Goal: Task Accomplishment & Management: Use online tool/utility

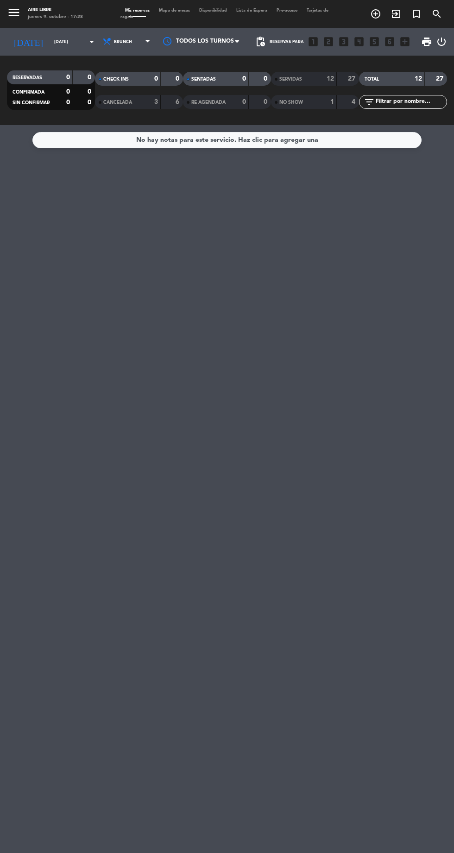
click at [50, 41] on input "[DATE]" at bounding box center [79, 42] width 58 height 14
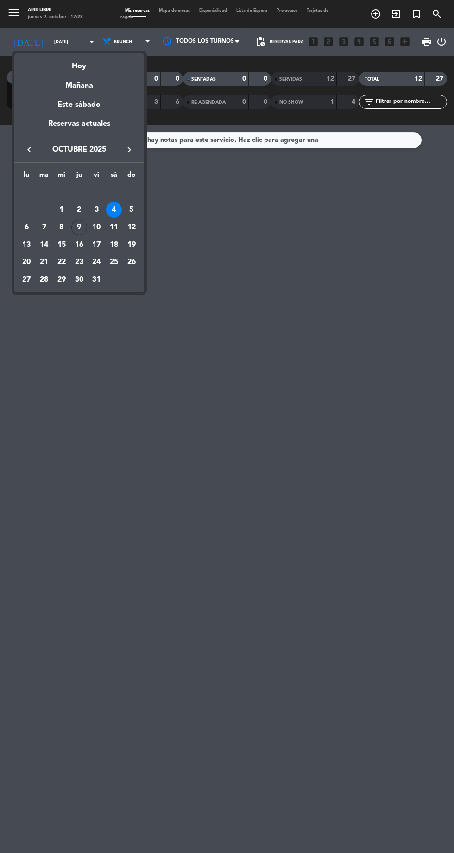
click at [99, 62] on div "Hoy" at bounding box center [79, 62] width 130 height 19
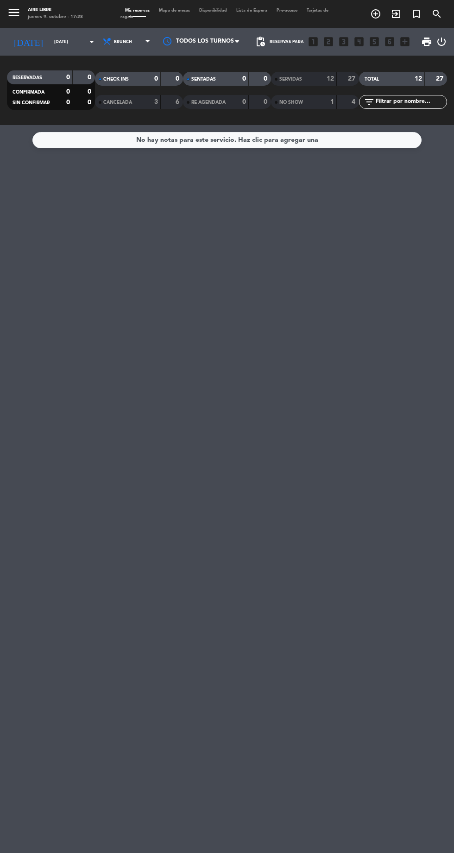
type input "[DEMOGRAPHIC_DATA][DATE]"
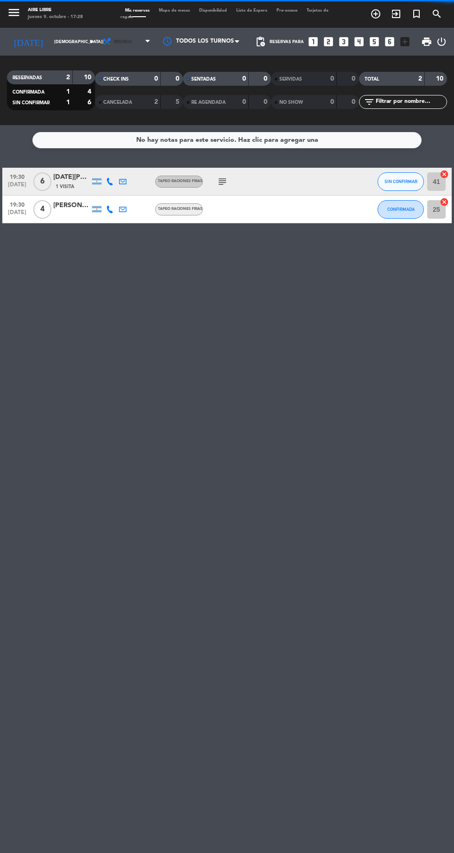
click at [126, 39] on span "Brunch" at bounding box center [128, 42] width 56 height 20
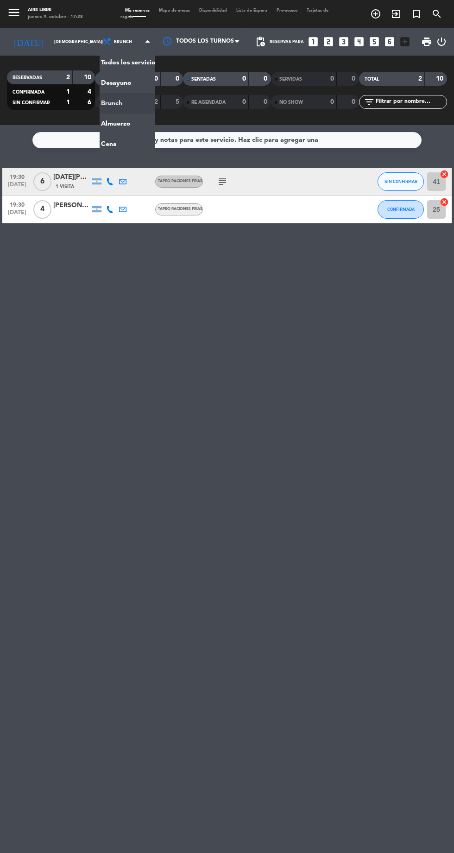
click at [128, 149] on ng-component "menu Aire Libre [DATE] 9. octubre - 17:28 Mis reservas Mapa de mesas Disponibil…" at bounding box center [227, 426] width 454 height 853
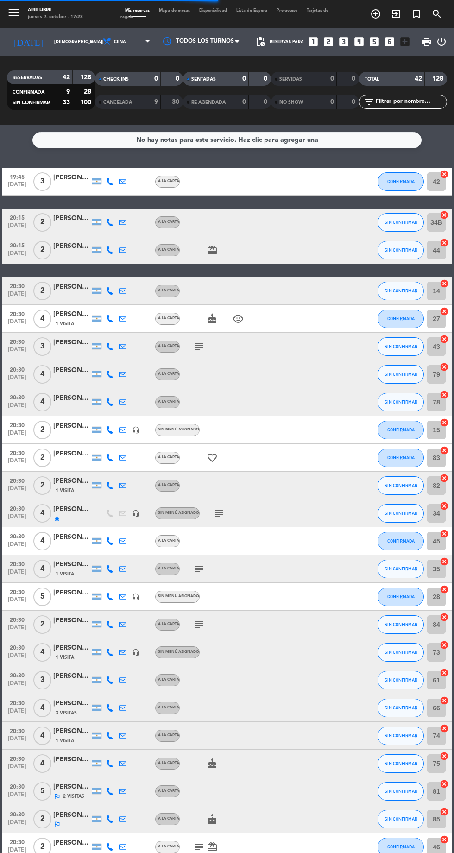
click at [178, 9] on span "Mapa de mesas" at bounding box center [174, 10] width 40 height 4
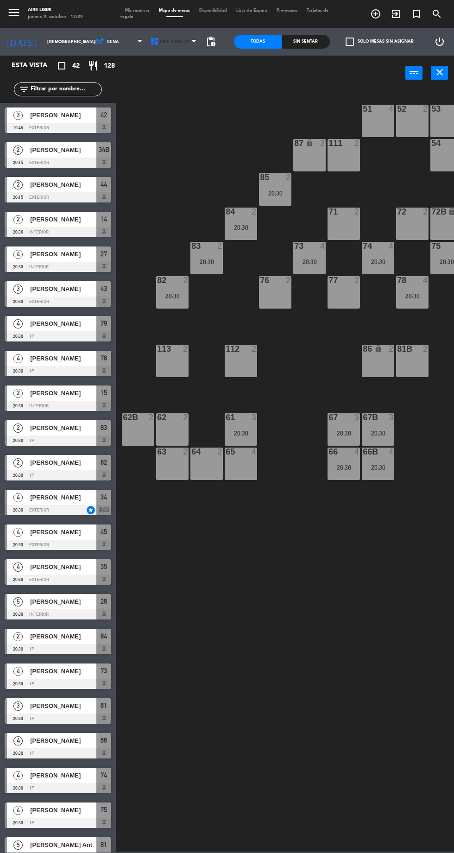
click at [175, 46] on span "Aire Libre 1P" at bounding box center [174, 42] width 55 height 20
click at [175, 82] on ng-component "menu Aire Libre [DATE] 9. octubre - 17:29 Mis reservas Mapa de mesas Disponibil…" at bounding box center [227, 426] width 454 height 852
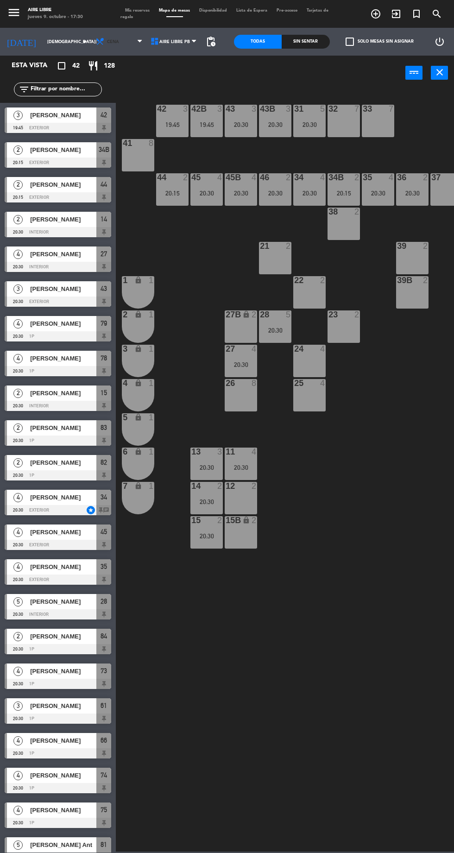
click at [131, 47] on span "Cena" at bounding box center [120, 42] width 55 height 20
click at [165, 17] on span at bounding box center [174, 16] width 40 height 1
click at [169, 41] on span "Aire Libre PB" at bounding box center [174, 41] width 31 height 5
click at [183, 60] on ng-component "menu Aire Libre [DATE] 9. octubre - 17:30 Mis reservas Mapa de mesas Disponibil…" at bounding box center [227, 426] width 454 height 852
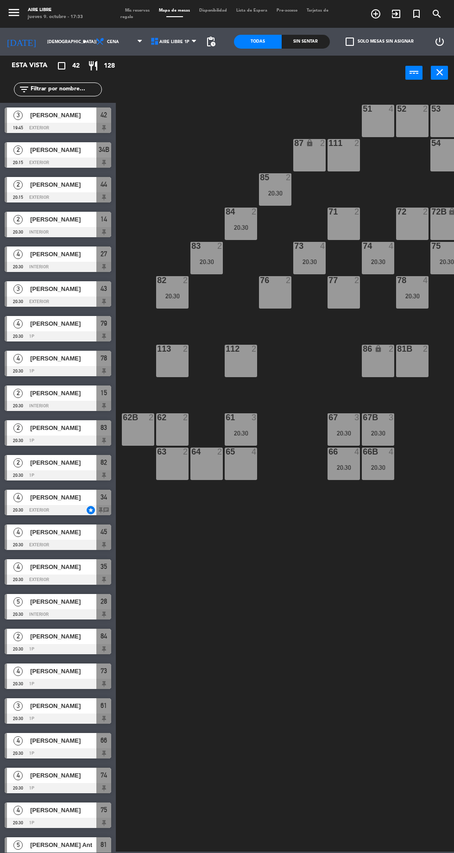
scroll to position [0, 3]
